Goal: Task Accomplishment & Management: Manage account settings

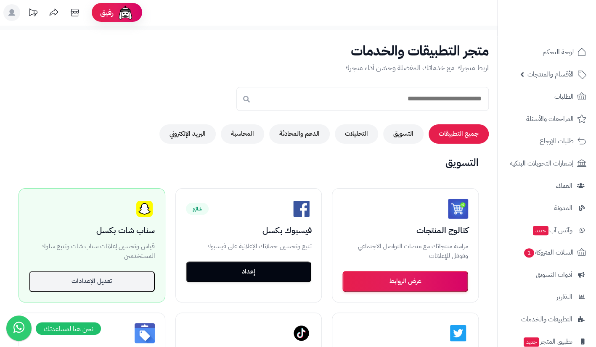
click at [14, 13] on rect at bounding box center [11, 12] width 17 height 17
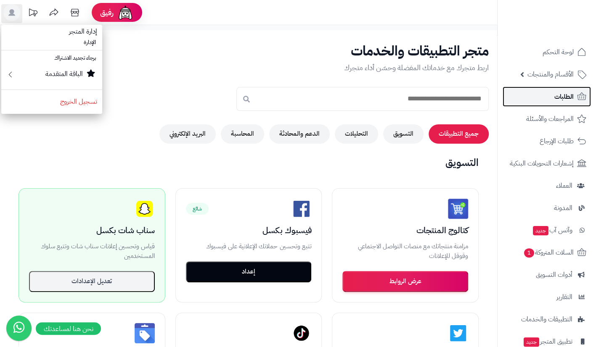
click at [565, 99] on span "الطلبات" at bounding box center [563, 97] width 19 height 12
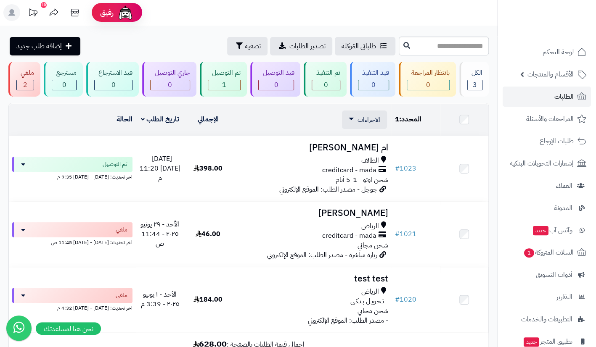
click at [10, 11] on icon at bounding box center [11, 12] width 7 height 7
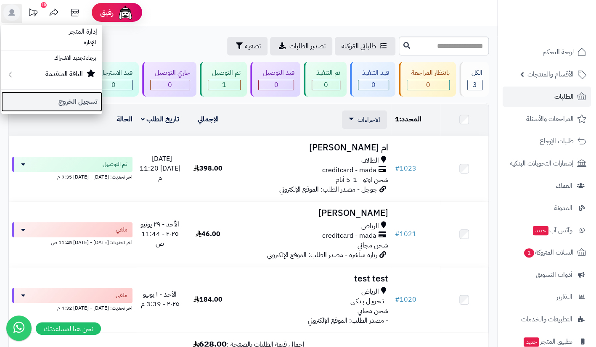
click at [68, 107] on link "تسجيل الخروج" at bounding box center [51, 102] width 101 height 20
